Goal: Information Seeking & Learning: Find specific page/section

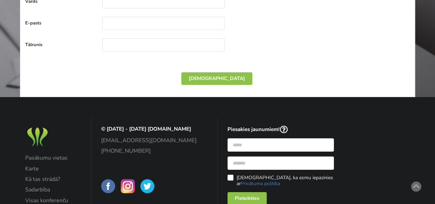
scroll to position [1201, 0]
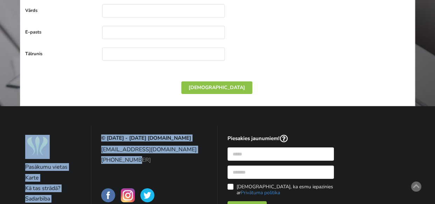
drag, startPoint x: 96, startPoint y: 135, endPoint x: 137, endPoint y: 141, distance: 41.4
click at [137, 141] on div "Pasākumu vietas Karte Kā tas strādā? Sadarbība Visas konferenču vietas Privātum…" at bounding box center [217, 189] width 404 height 127
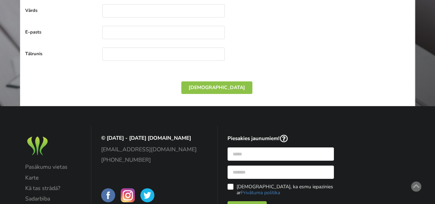
drag, startPoint x: 137, startPoint y: 141, endPoint x: 174, endPoint y: 156, distance: 39.2
click at [174, 156] on div "info@balticmeetingrooms.com +371 20361707" at bounding box center [154, 176] width 107 height 58
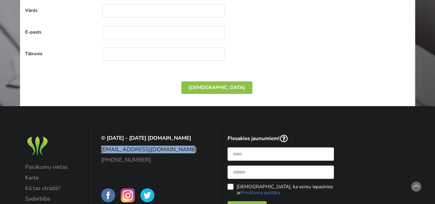
drag, startPoint x: 97, startPoint y: 133, endPoint x: 185, endPoint y: 135, distance: 88.2
click at [185, 135] on div "© 2014 - 2025 BalticMeetingRooms.com info@balticmeetingrooms.com +371 20361707" at bounding box center [154, 170] width 117 height 79
copy link "[EMAIL_ADDRESS][DOMAIN_NAME]"
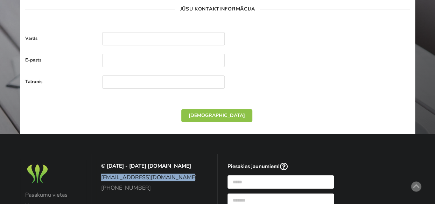
scroll to position [1175, 0]
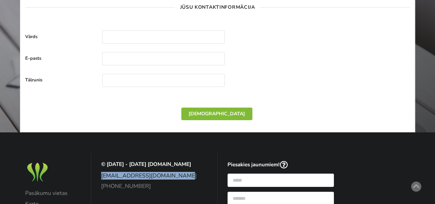
click at [220, 108] on div "Nosūtīt" at bounding box center [216, 114] width 71 height 13
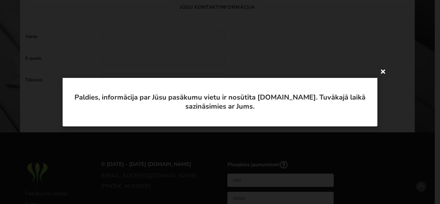
click at [385, 72] on icon at bounding box center [383, 71] width 11 height 11
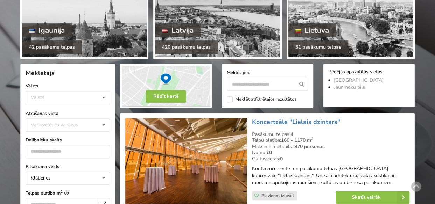
scroll to position [107, 0]
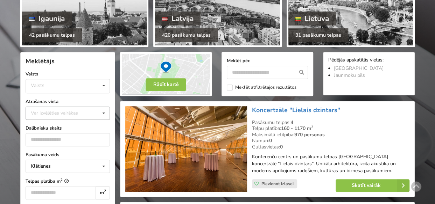
click at [64, 109] on div "Var izvēlēties vairākas" at bounding box center [61, 113] width 65 height 8
type input "*****"
click at [275, 72] on input "text" at bounding box center [267, 72] width 81 height 13
type input "*****"
